Goal: Obtain resource: Download file/media

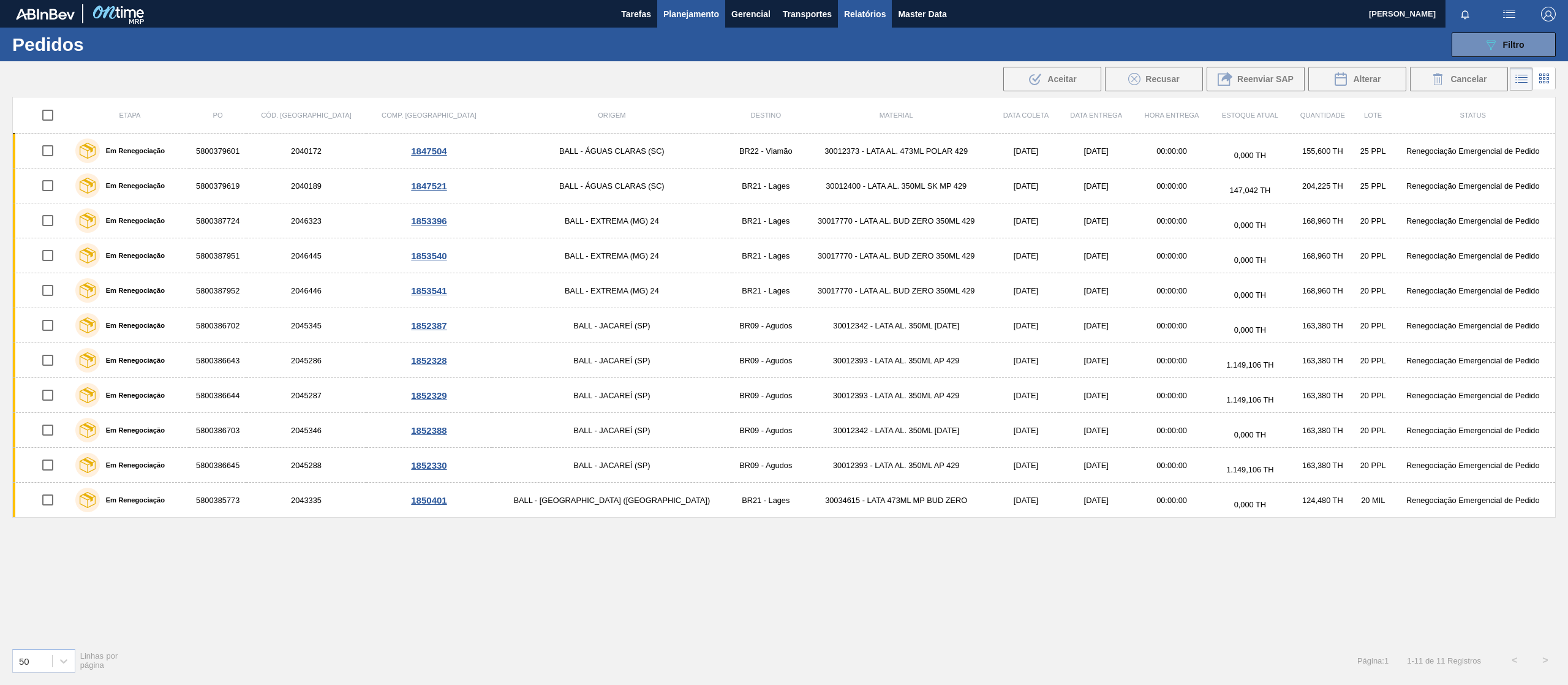
click at [875, 16] on span "Relatórios" at bounding box center [865, 14] width 42 height 15
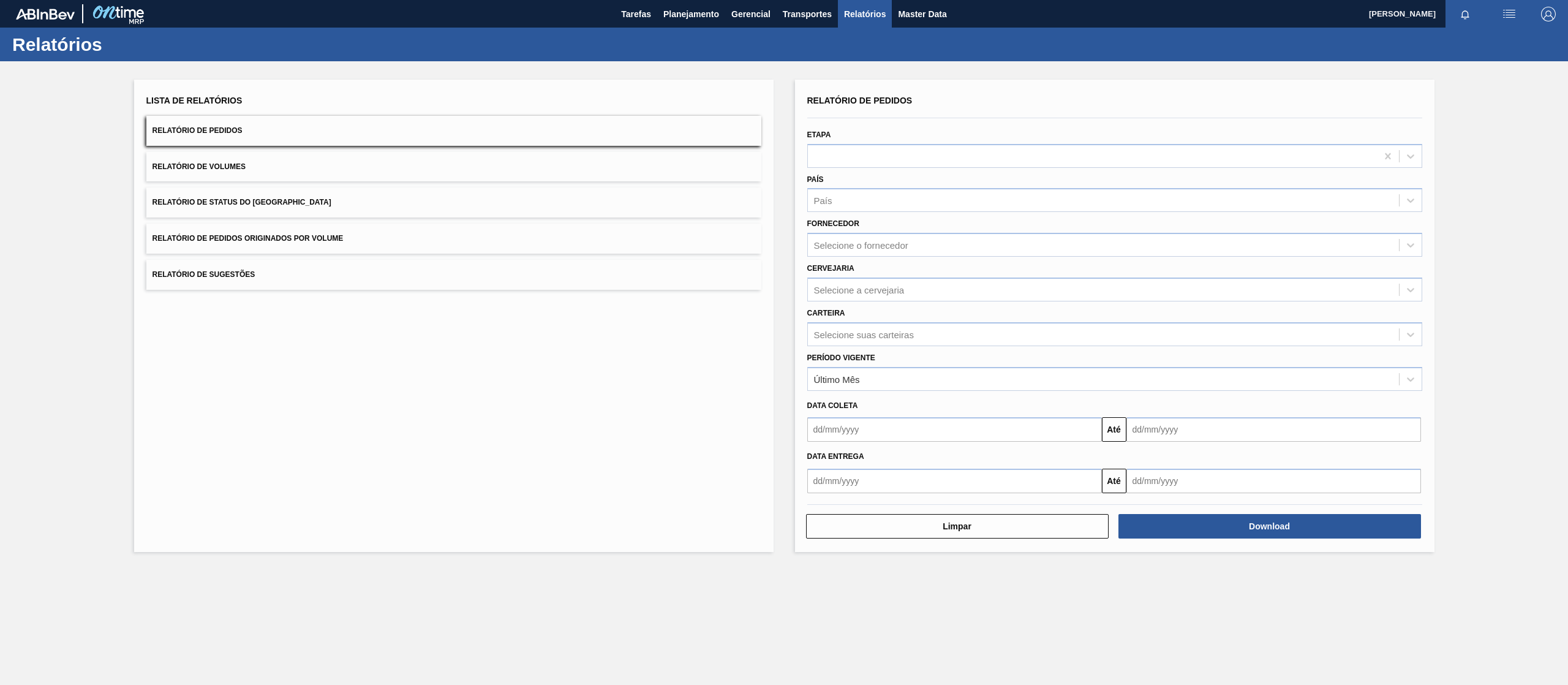
click at [287, 232] on button "Relatório de Pedidos Originados por Volume" at bounding box center [454, 238] width 615 height 30
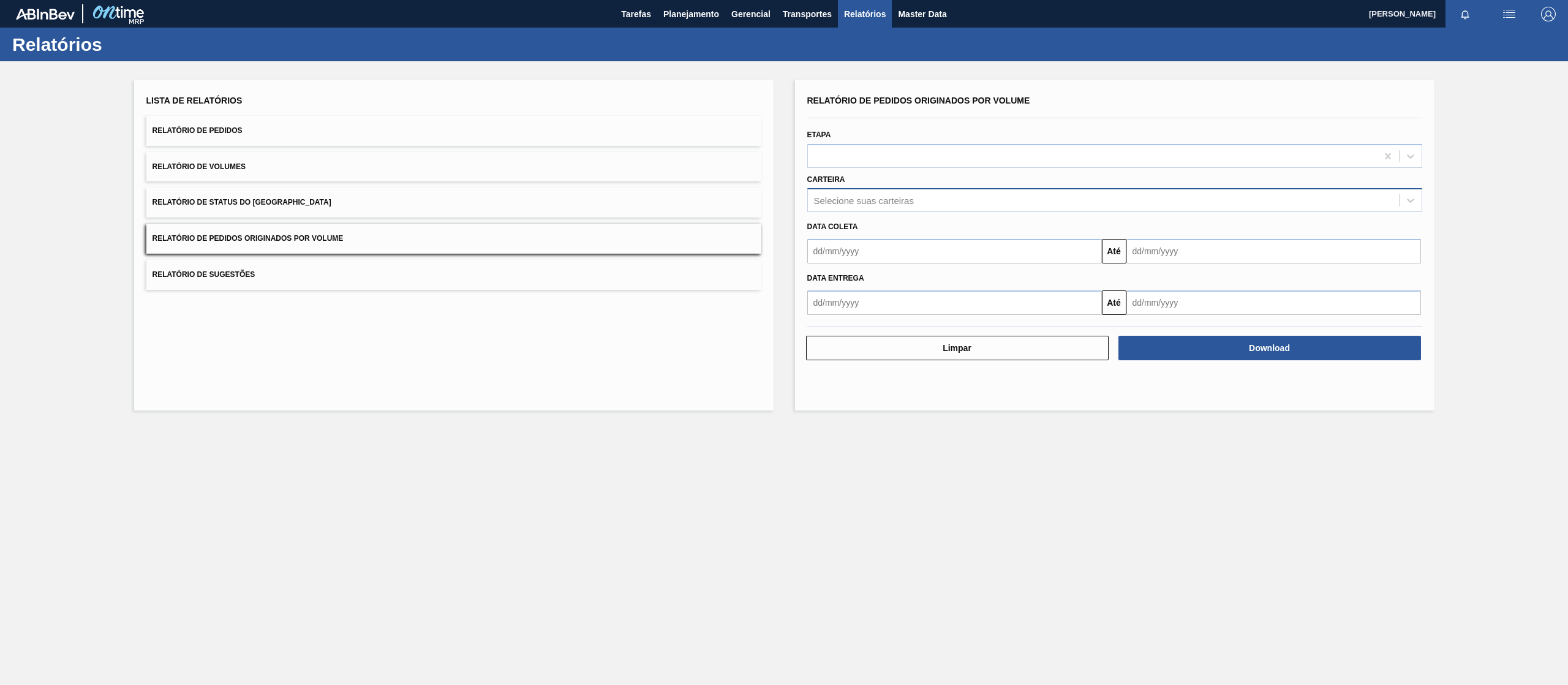
click at [903, 200] on div "Selecione suas carteiras" at bounding box center [864, 200] width 100 height 11
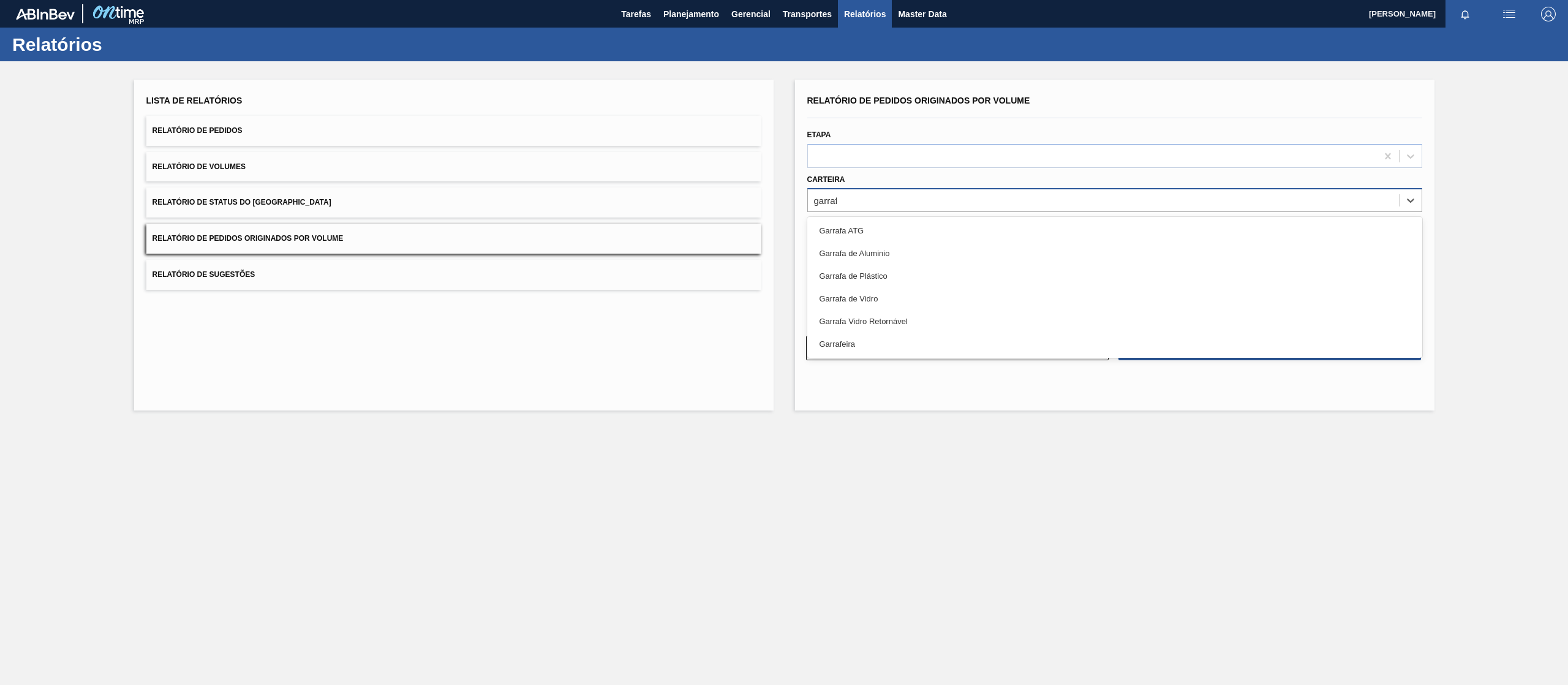
type input "garrafa"
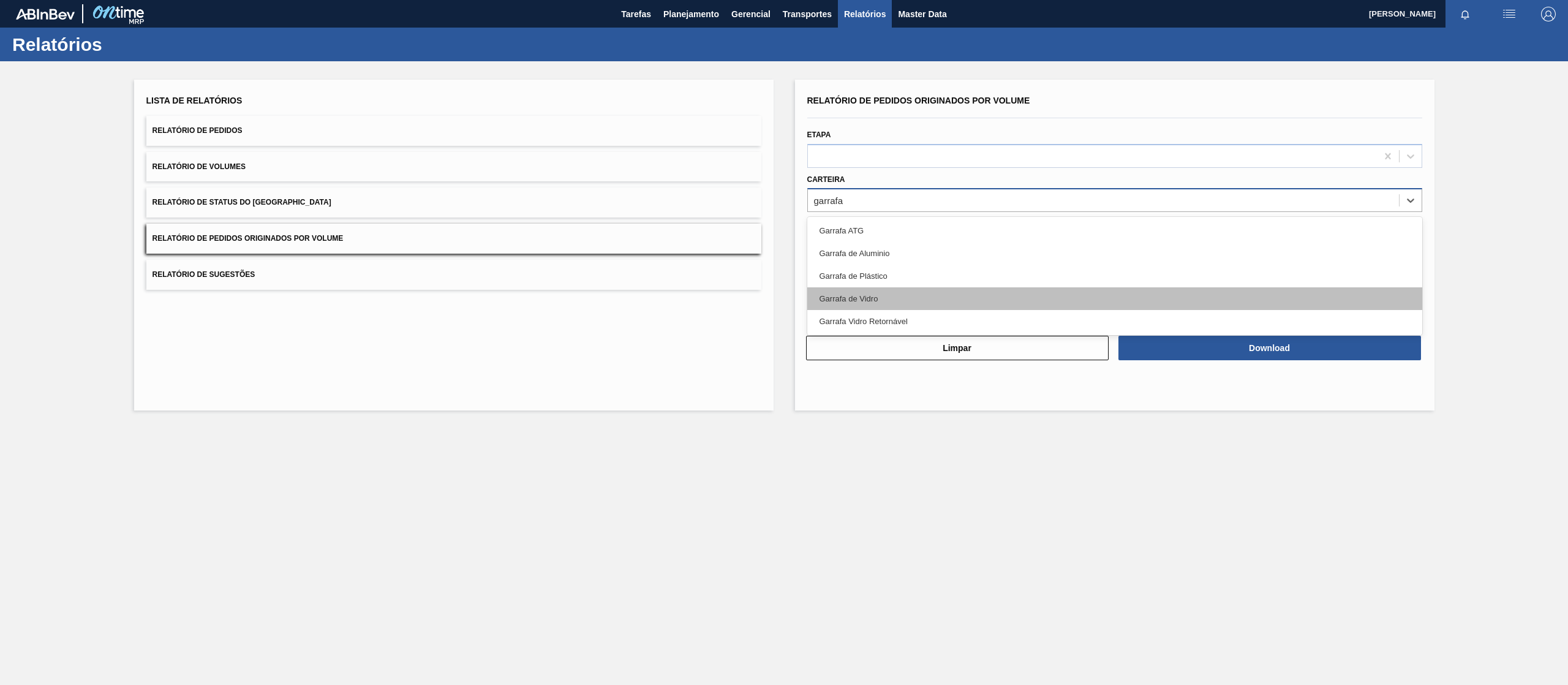
click at [869, 288] on div "Garrafa de Vidro" at bounding box center [1114, 298] width 615 height 22
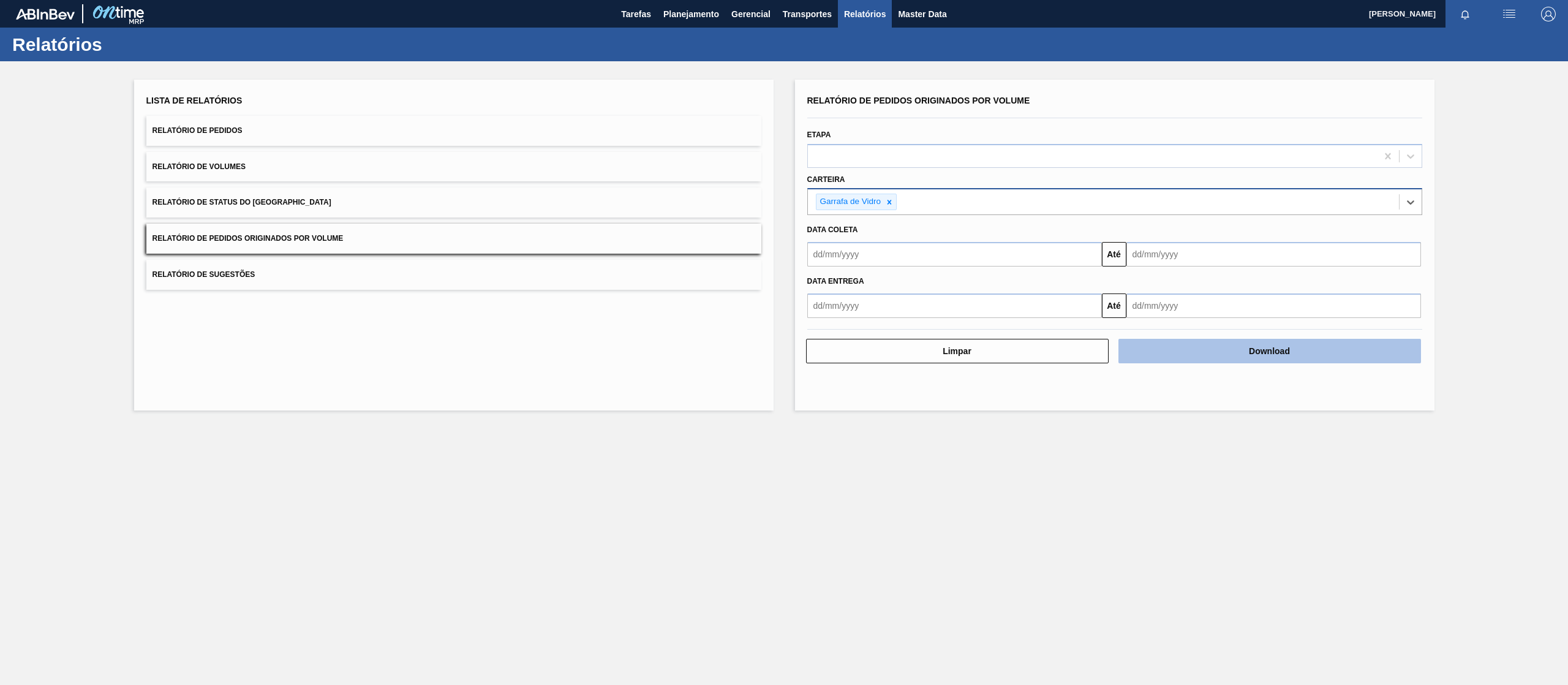
click at [1298, 350] on button "Download" at bounding box center [1269, 351] width 302 height 24
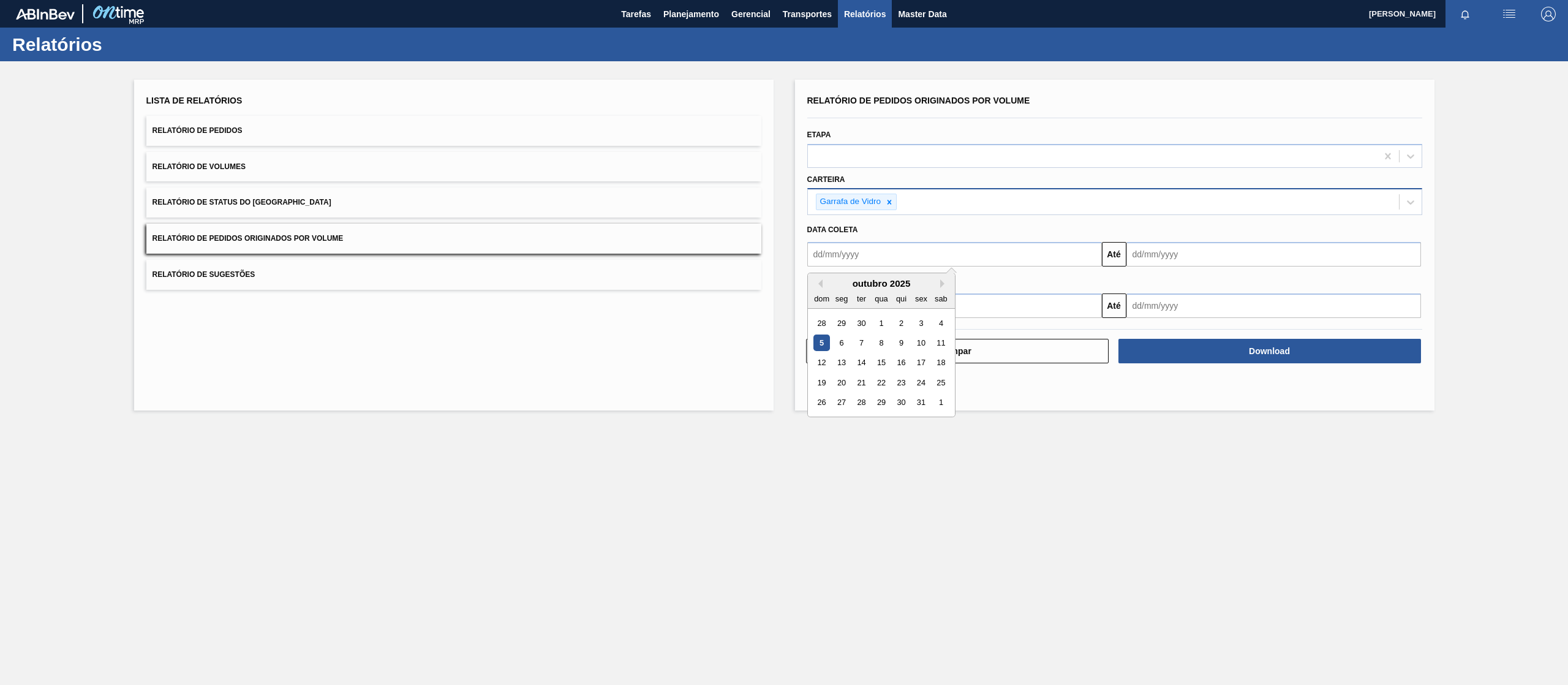
click at [1039, 246] on input "text" at bounding box center [954, 254] width 294 height 24
click at [825, 285] on div "outubro 2025" at bounding box center [881, 283] width 147 height 11
click at [817, 287] on button "Previous Month" at bounding box center [818, 283] width 9 height 9
click at [1234, 252] on input "text" at bounding box center [1273, 254] width 294 height 24
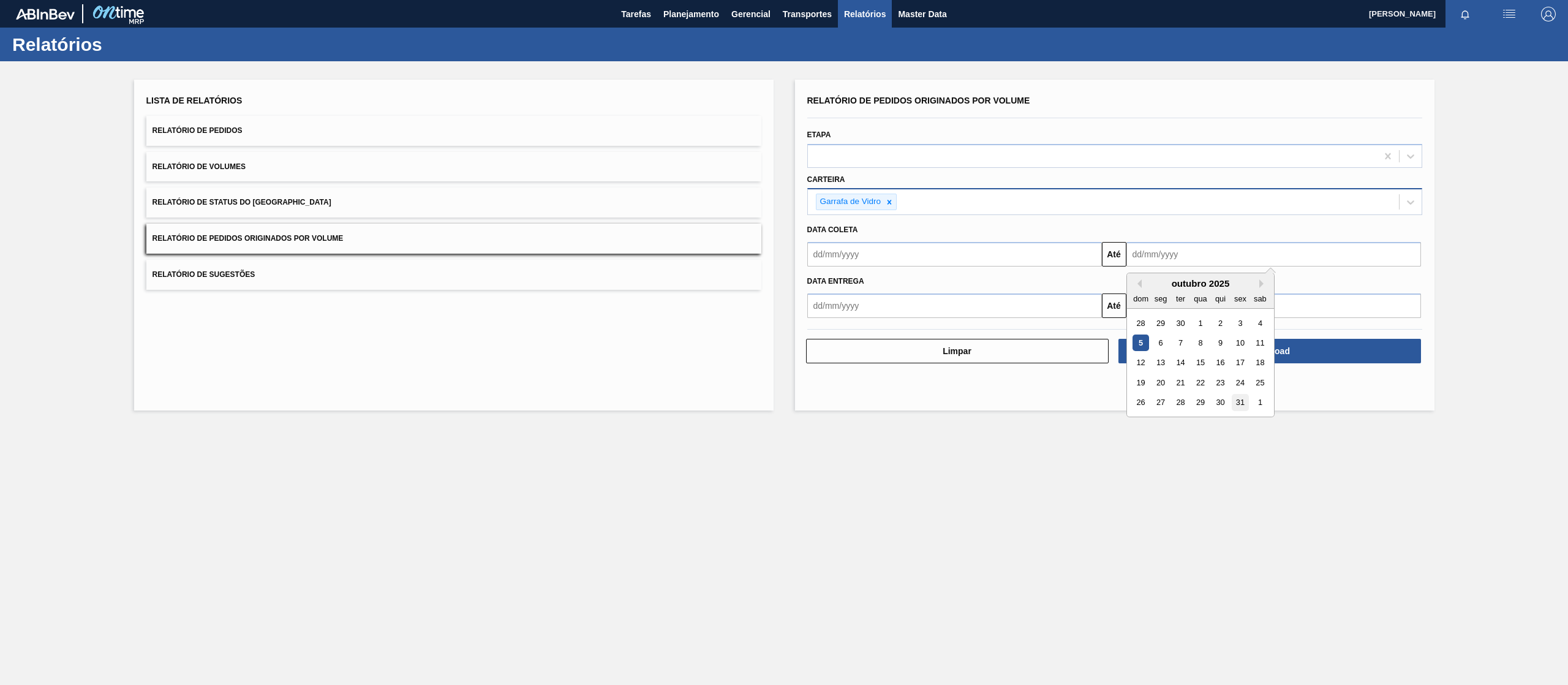
click at [1239, 407] on div "31" at bounding box center [1240, 402] width 17 height 17
type input "[DATE]"
click at [1230, 367] on div "Relatório de Pedidos Originados por Volume Etapa Carteira Garrafa de Vidro Data…" at bounding box center [1114, 245] width 639 height 330
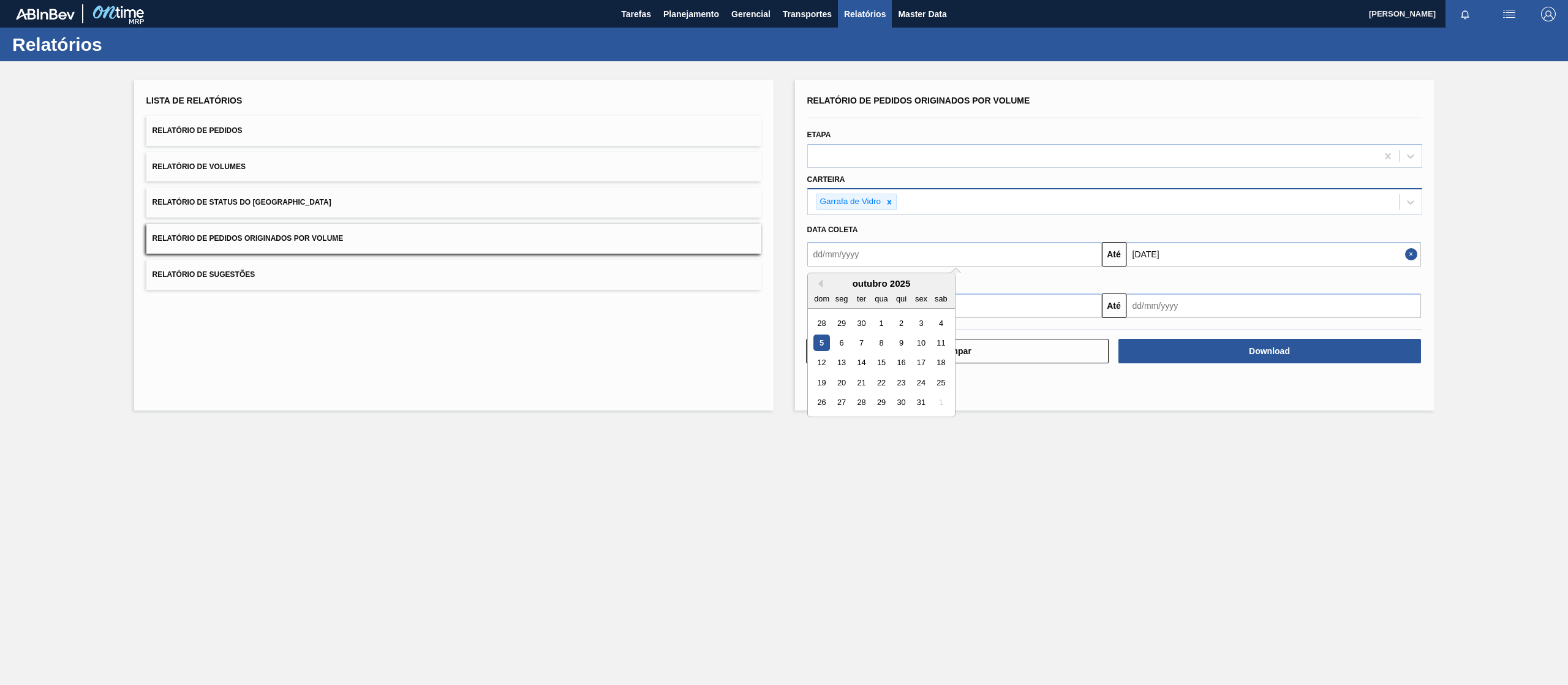
click at [919, 252] on input "text" at bounding box center [954, 254] width 294 height 24
click at [881, 320] on div "1" at bounding box center [880, 323] width 17 height 17
type input "[DATE]"
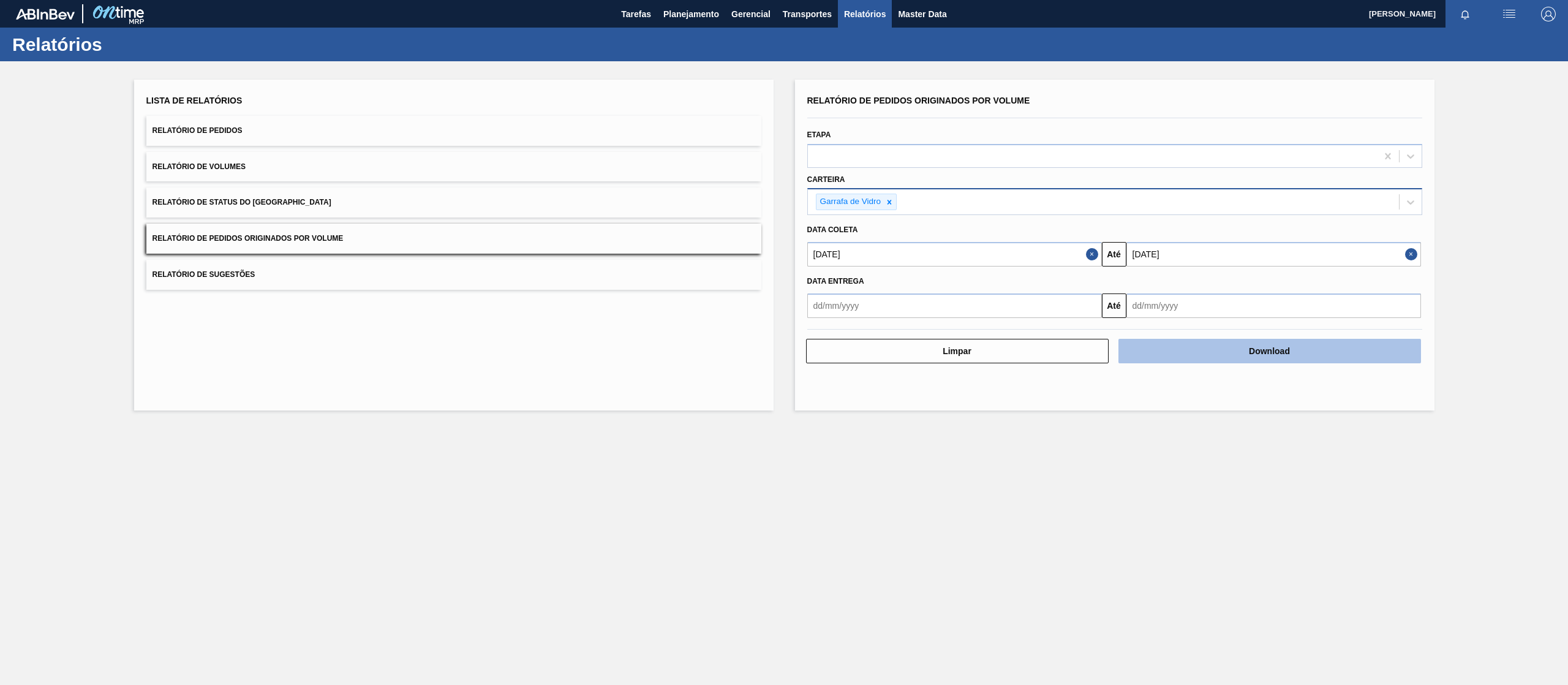
click at [1204, 353] on button "Download" at bounding box center [1269, 351] width 302 height 24
